Goal: Transaction & Acquisition: Purchase product/service

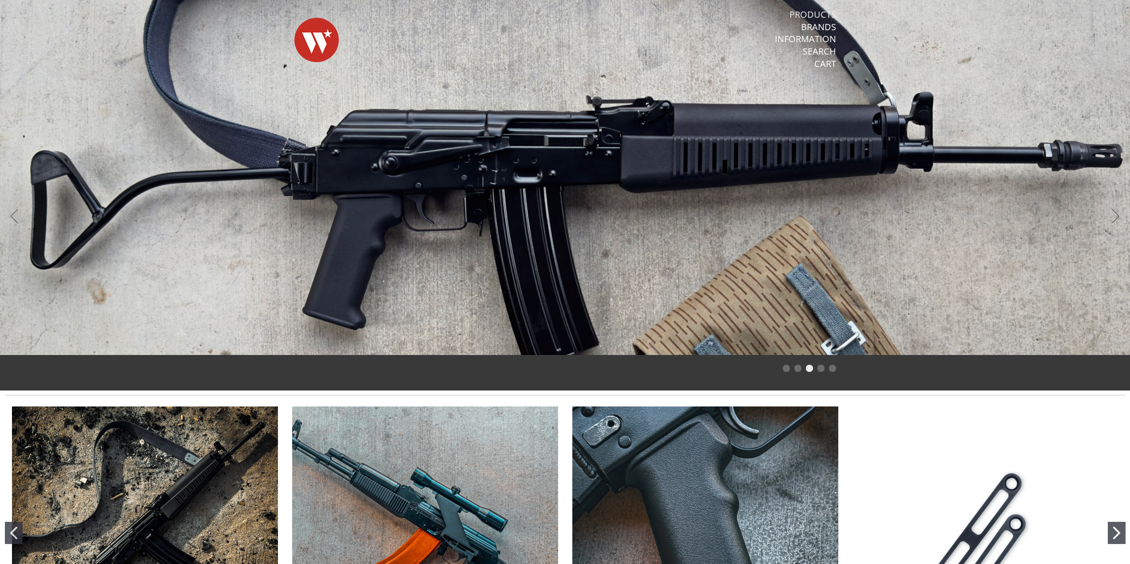
click at [820, 14] on link "Products" at bounding box center [812, 15] width 47 height 12
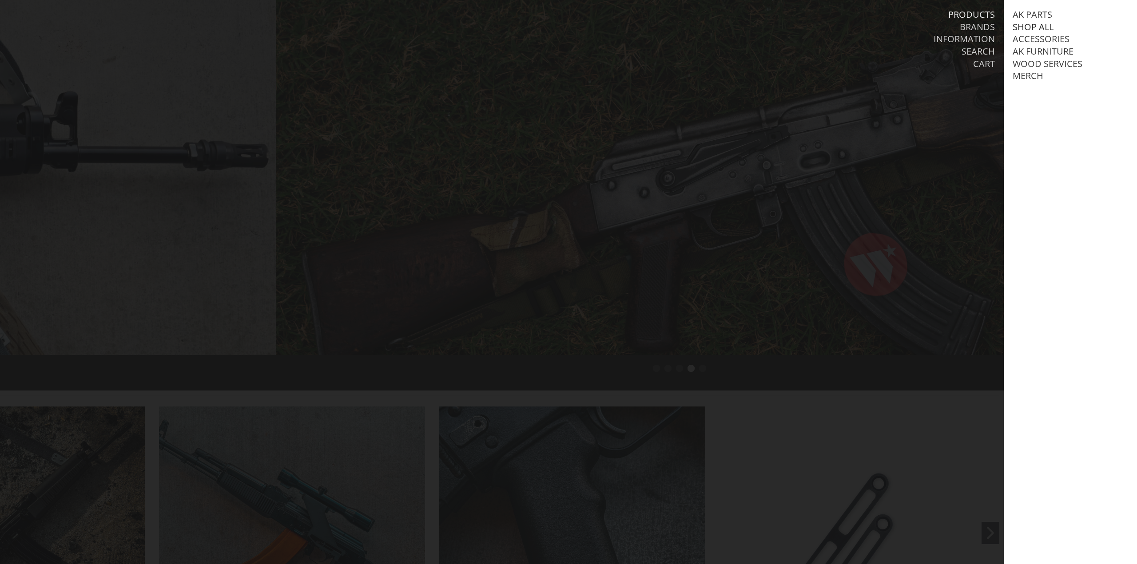
click at [1029, 26] on link "Shop All" at bounding box center [1032, 27] width 41 height 12
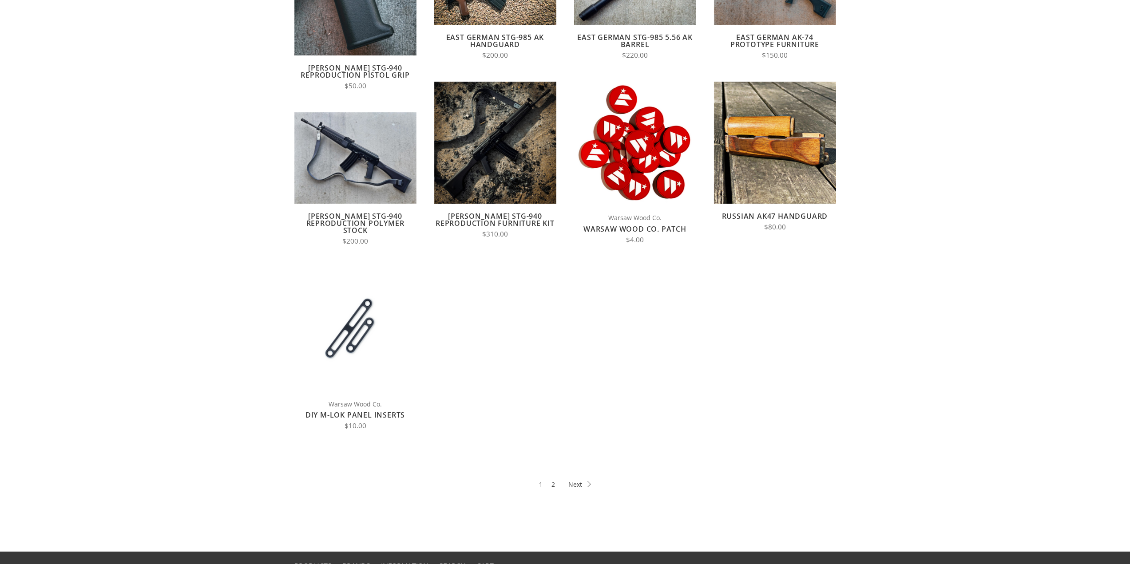
scroll to position [266, 0]
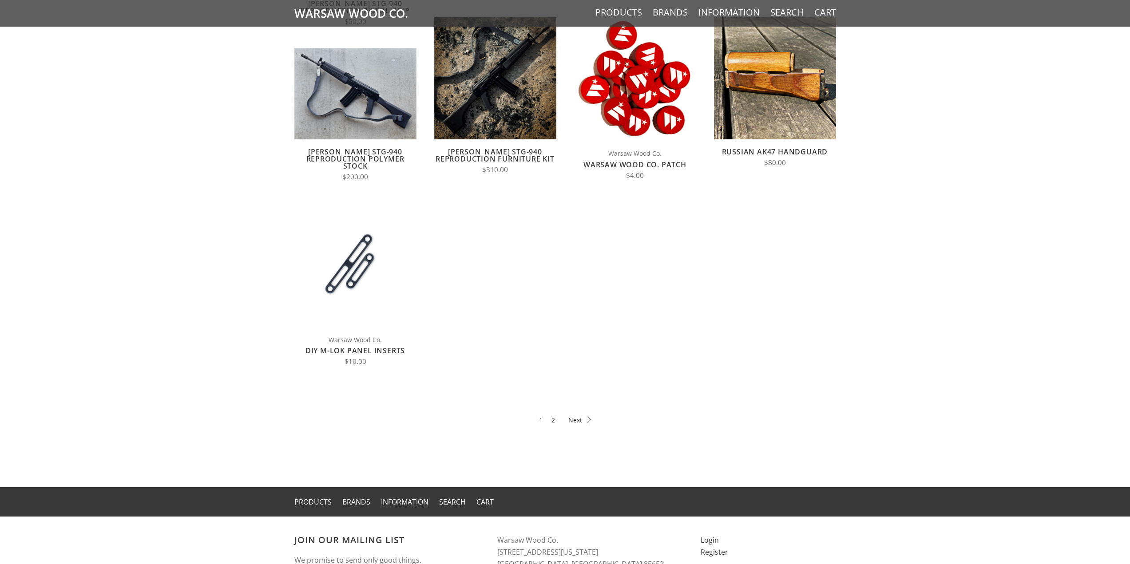
click at [579, 420] on icon at bounding box center [579, 420] width 23 height 6
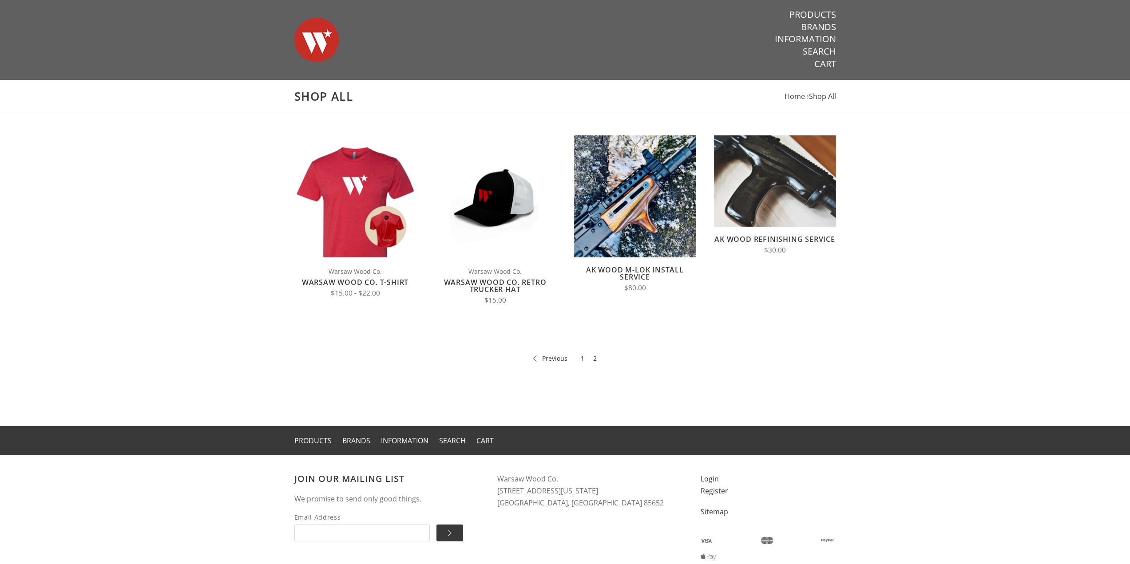
click at [582, 357] on link "1" at bounding box center [583, 358] width 4 height 10
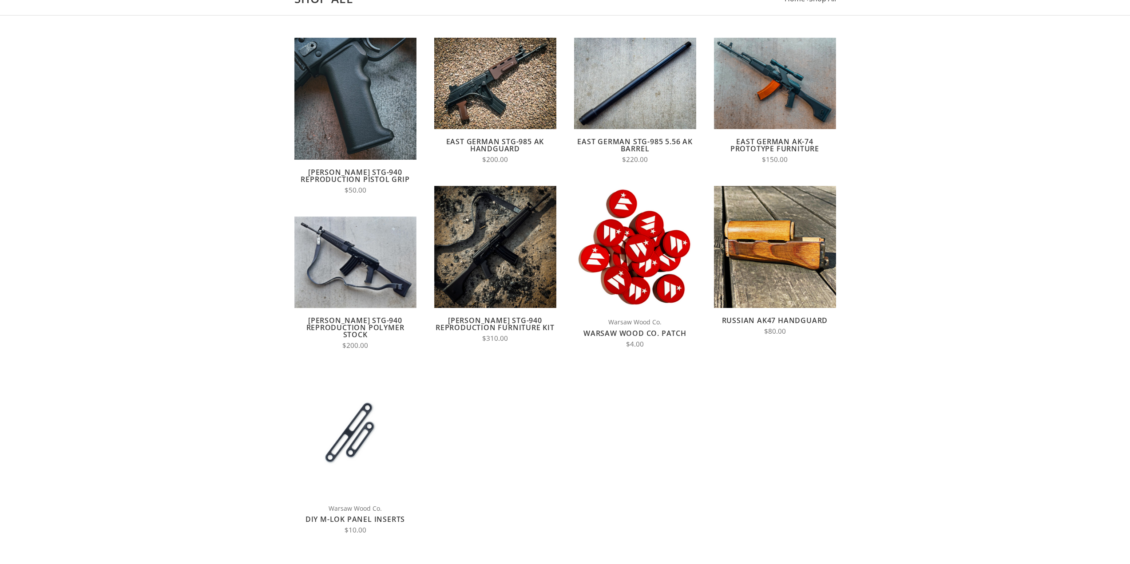
scroll to position [311, 0]
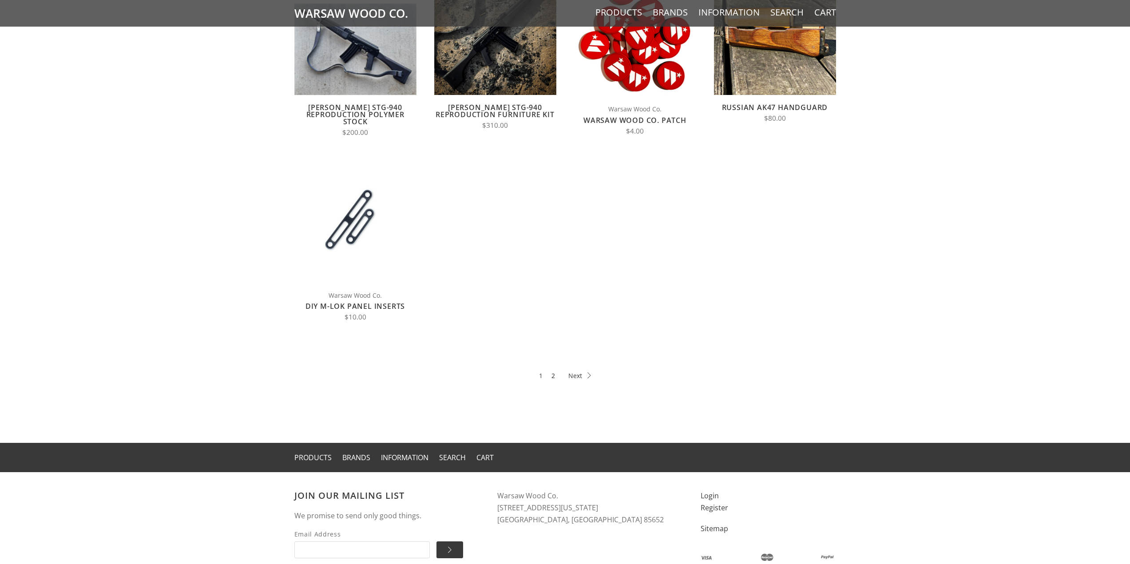
click at [555, 371] on link "2" at bounding box center [553, 376] width 4 height 10
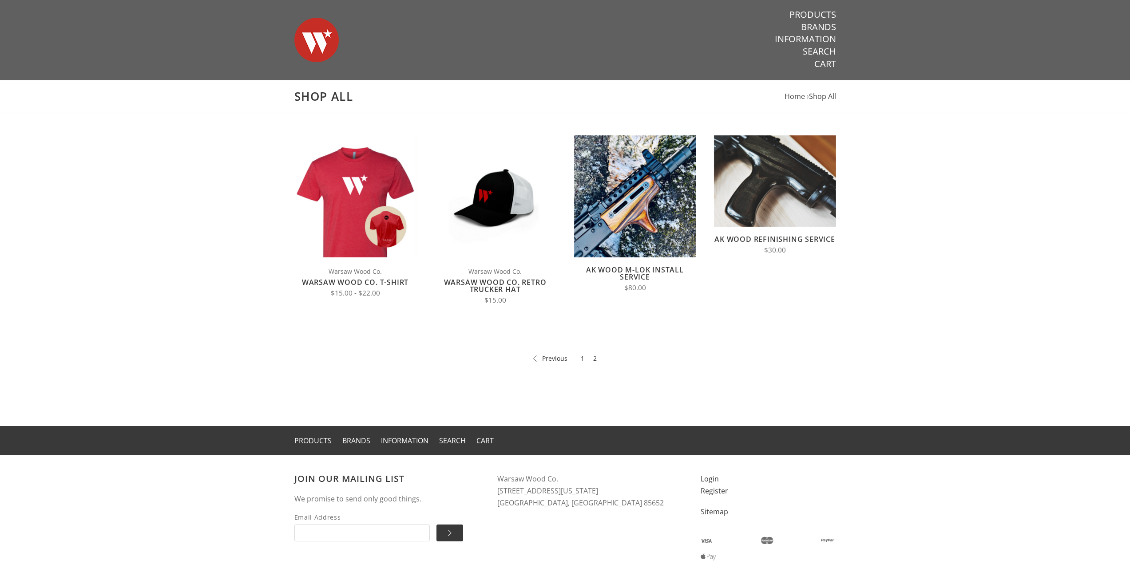
click at [582, 358] on link "1" at bounding box center [583, 358] width 4 height 10
